Goal: Task Accomplishment & Management: Use online tool/utility

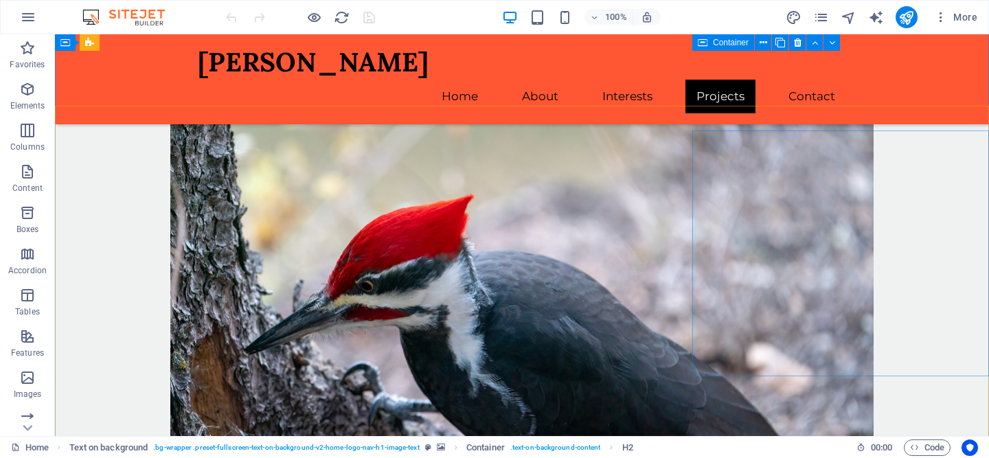
scroll to position [1762, 0]
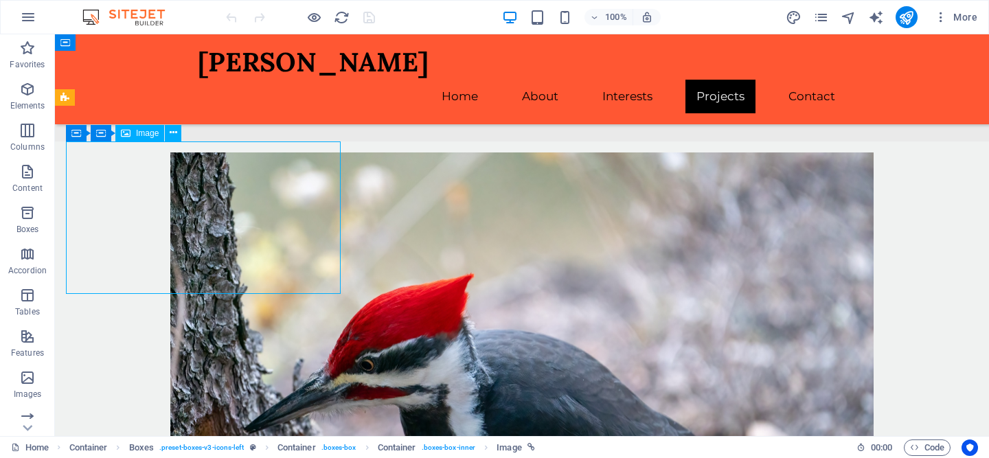
select select "px"
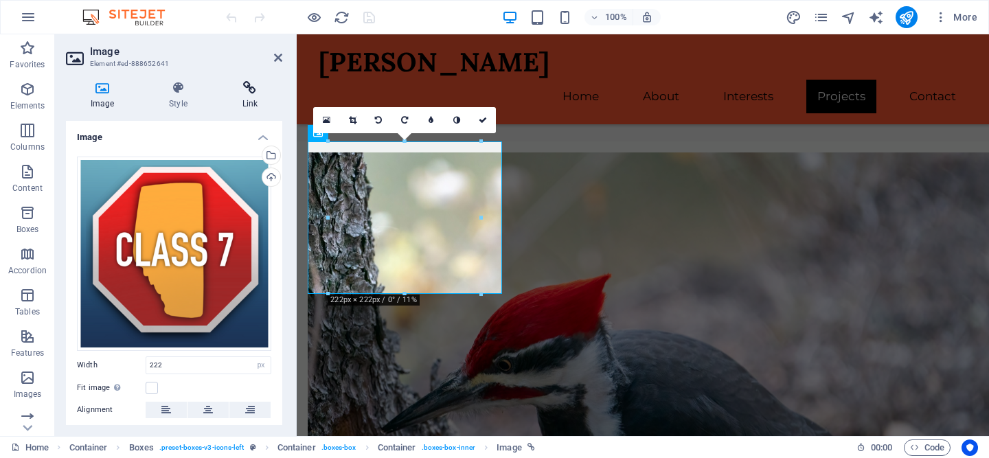
click at [247, 91] on icon at bounding box center [250, 88] width 65 height 14
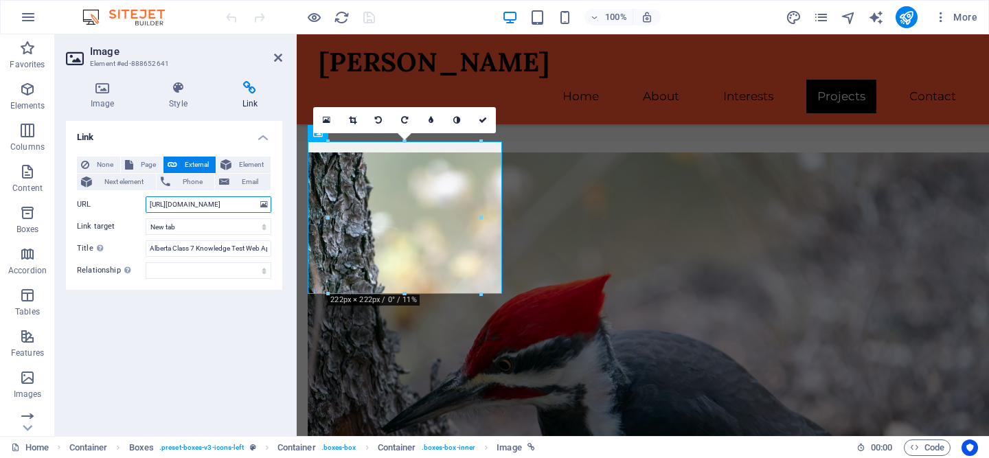
click at [214, 201] on input "[URL][DOMAIN_NAME]" at bounding box center [209, 205] width 126 height 16
type input "[URL][DOMAIN_NAME]"
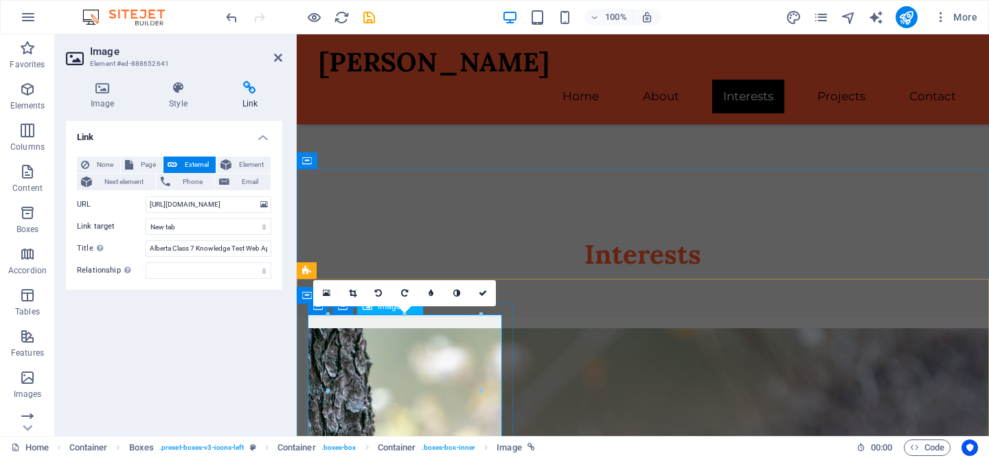
scroll to position [1532, 0]
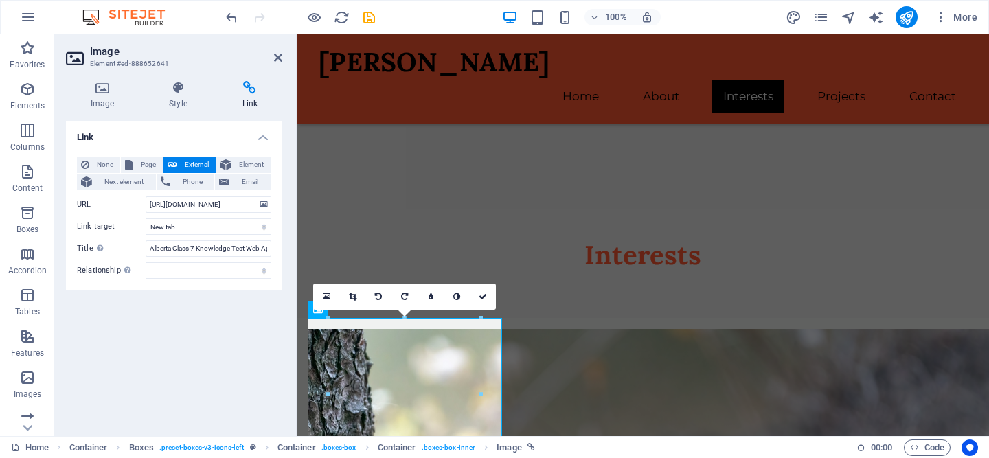
drag, startPoint x: 203, startPoint y: 413, endPoint x: 215, endPoint y: 381, distance: 33.9
click at [203, 413] on div "Link None Page External Element Next element Phone Email Page Home Privacy Poli…" at bounding box center [174, 273] width 216 height 304
click at [218, 206] on input "[URL][DOMAIN_NAME]" at bounding box center [209, 205] width 126 height 16
click at [234, 357] on div "Link None Page External Element Next element Phone Email Page Home Privacy Poli…" at bounding box center [174, 273] width 216 height 304
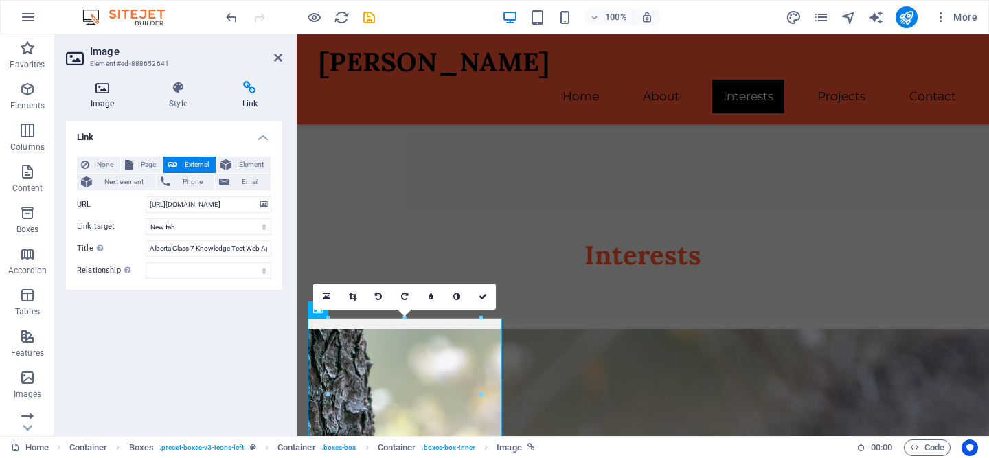
click at [96, 91] on icon at bounding box center [102, 88] width 73 height 14
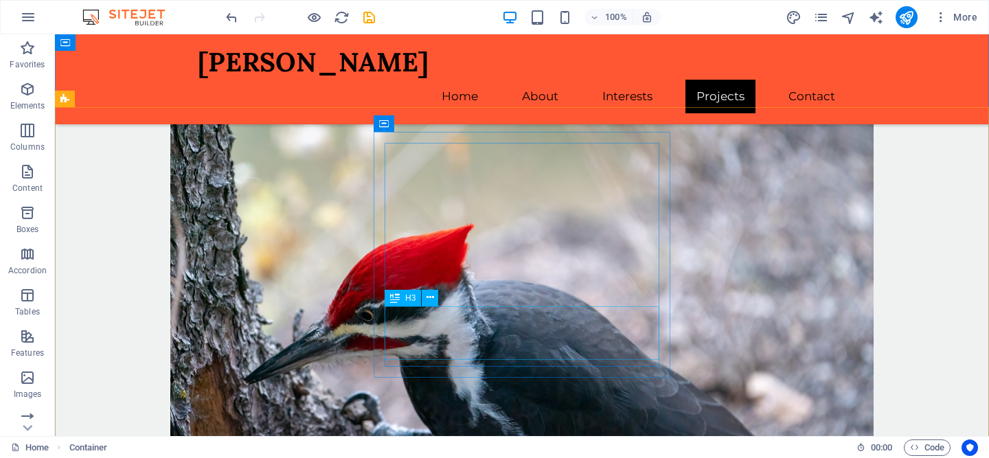
scroll to position [1761, 0]
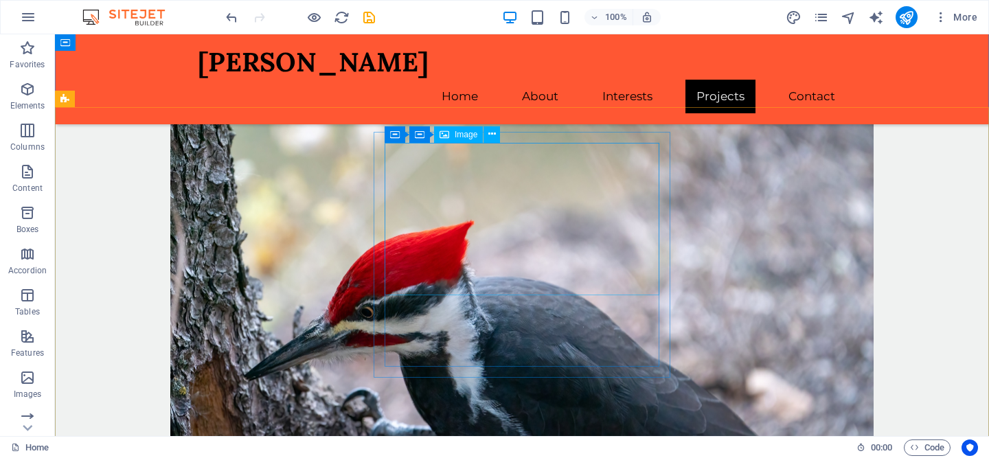
select select "px"
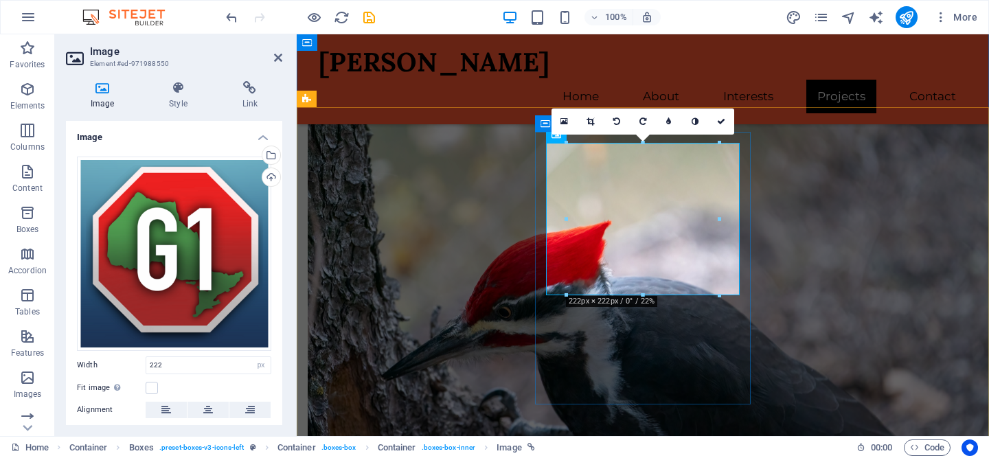
scroll to position [1707, 0]
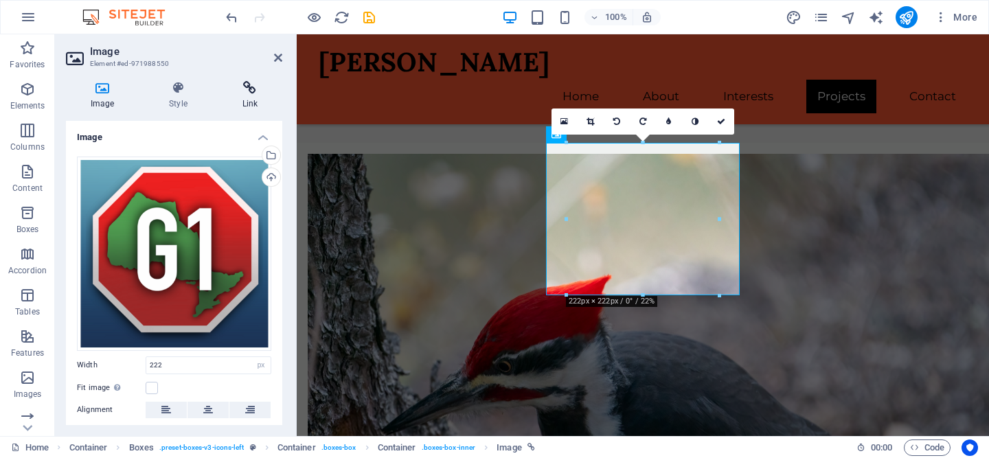
click at [247, 90] on icon at bounding box center [250, 88] width 65 height 14
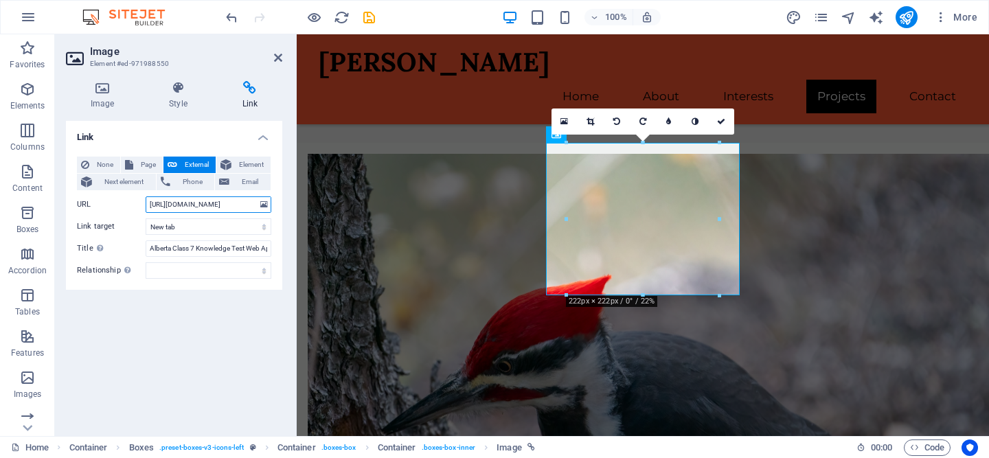
click at [229, 199] on input "[URL][DOMAIN_NAME]" at bounding box center [209, 205] width 126 height 16
type input "[URL][DOMAIN_NAME]"
click at [213, 345] on div "Link None Page External Element Next element Phone Email Page Home Privacy Poli…" at bounding box center [174, 273] width 216 height 304
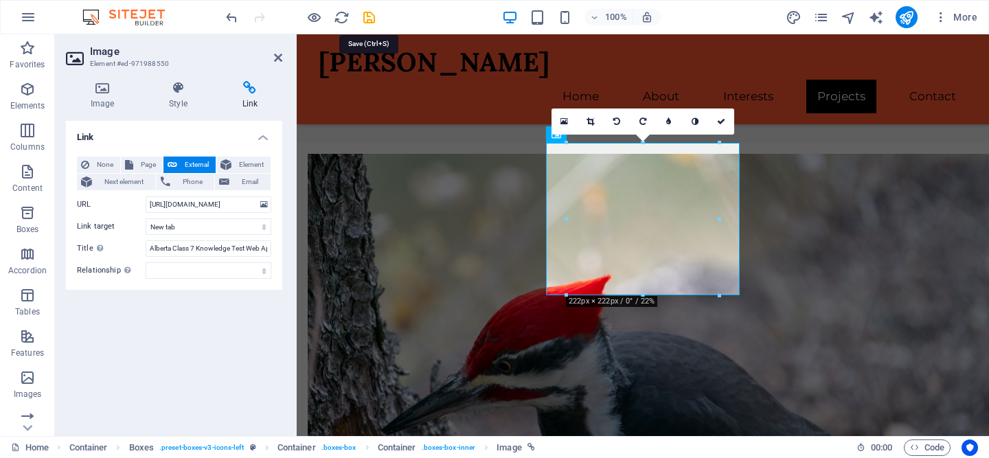
drag, startPoint x: 366, startPoint y: 20, endPoint x: 396, endPoint y: 22, distance: 29.6
click at [366, 20] on icon "save" at bounding box center [369, 18] width 16 height 16
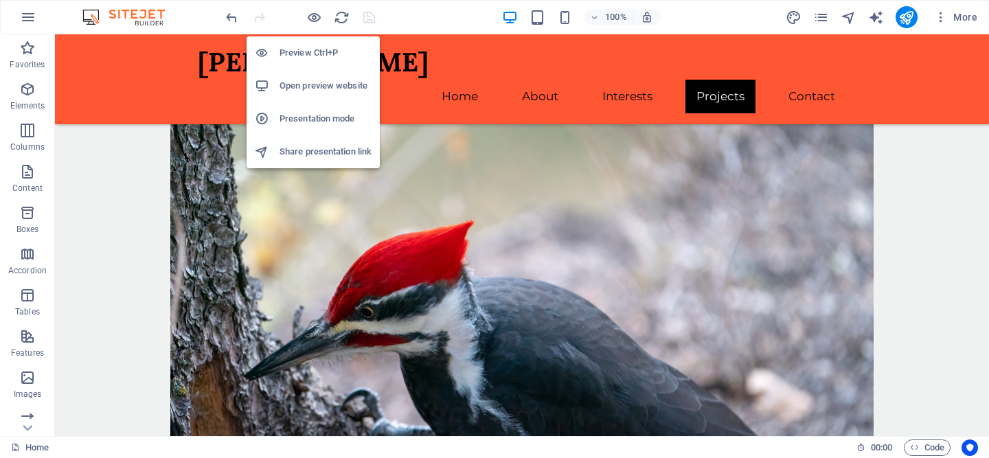
click at [311, 52] on h6 "Preview Ctrl+P" at bounding box center [326, 53] width 92 height 16
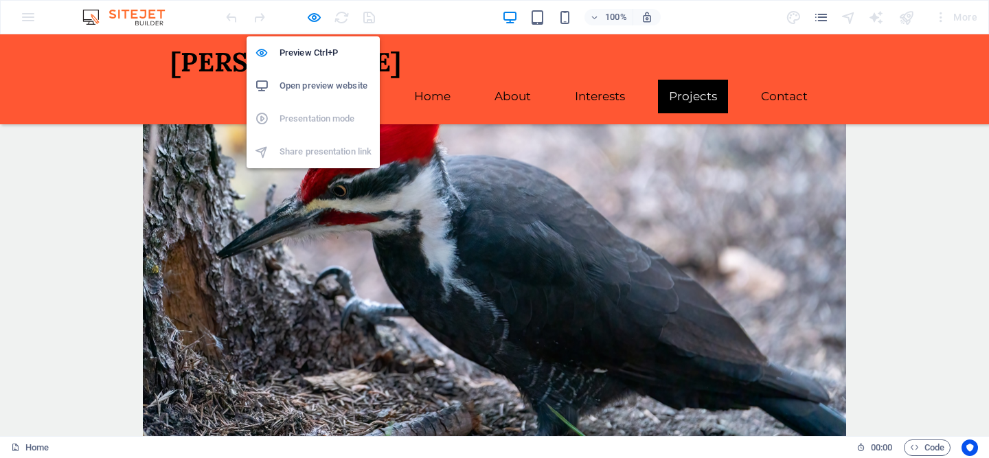
drag, startPoint x: 310, startPoint y: 19, endPoint x: 354, endPoint y: 19, distance: 44.0
click at [311, 19] on icon "button" at bounding box center [314, 18] width 16 height 16
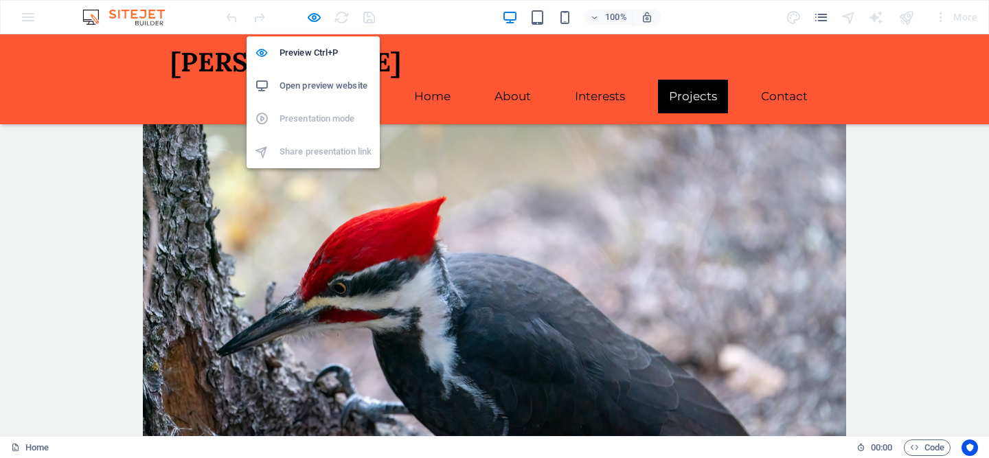
scroll to position [1761, 0]
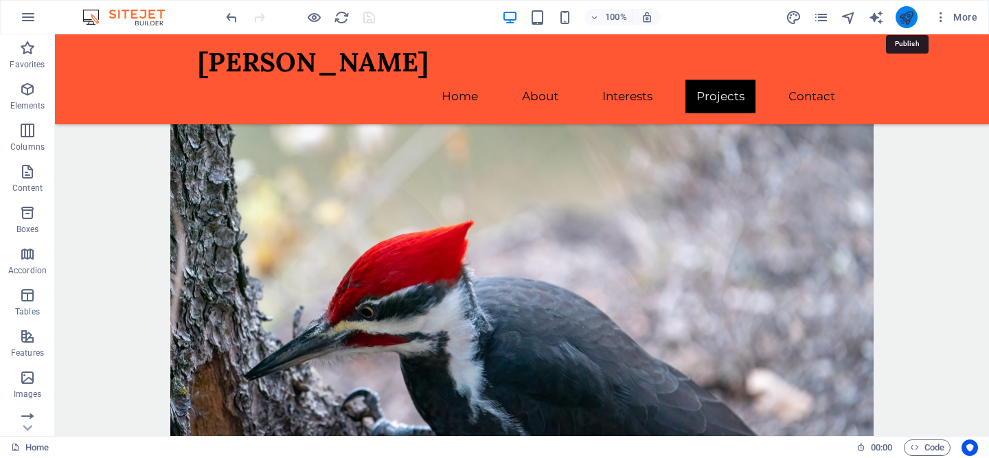
click at [906, 15] on icon "publish" at bounding box center [907, 18] width 16 height 16
